Goal: Find specific page/section: Find specific page/section

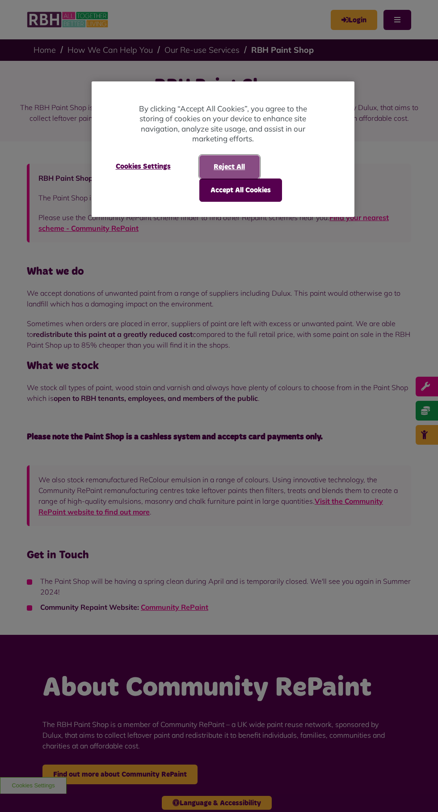
click at [240, 176] on button "Reject All" at bounding box center [230, 166] width 60 height 23
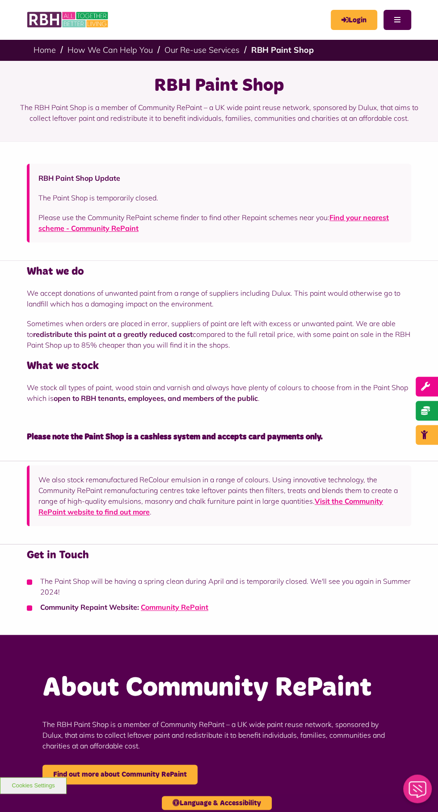
click at [343, 688] on h2 "About Community RePaint" at bounding box center [218, 688] width 353 height 35
click at [126, 230] on link "Find your nearest scheme - Community RePaint" at bounding box center [213, 223] width 351 height 20
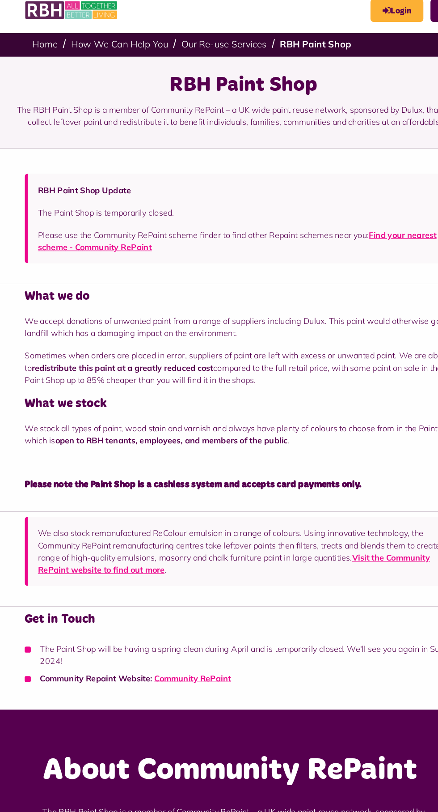
scroll to position [9, 0]
